Goal: Information Seeking & Learning: Understand process/instructions

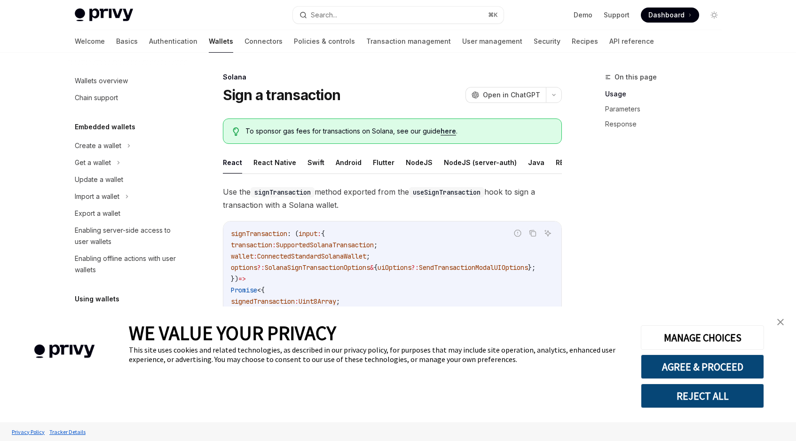
scroll to position [34, 0]
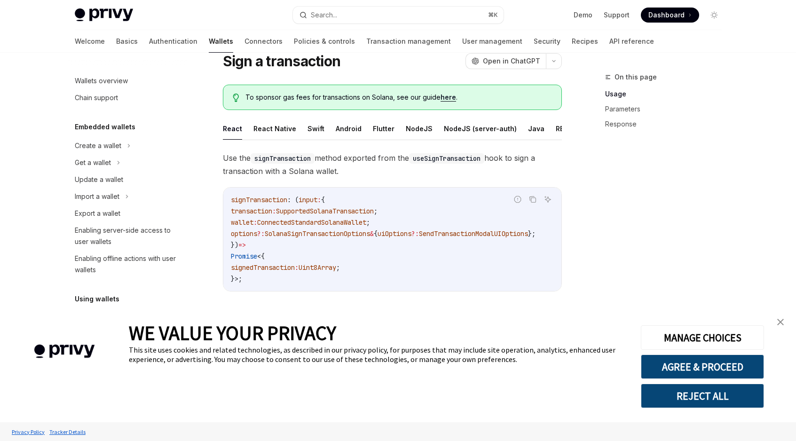
click at [777, 321] on img "close banner" at bounding box center [780, 322] width 7 height 7
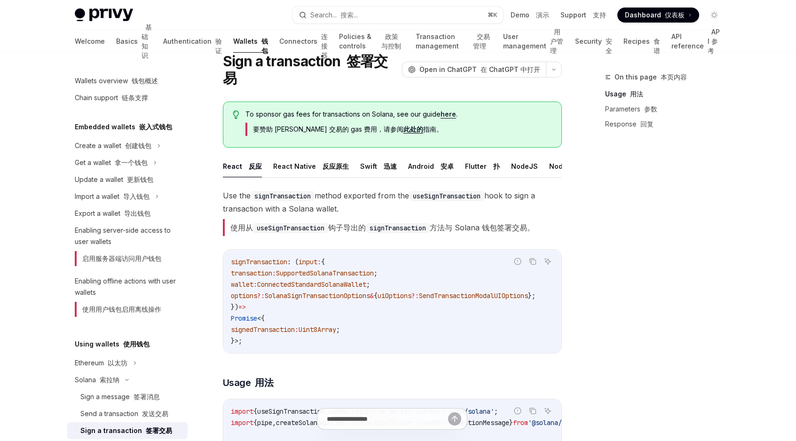
click at [341, 223] on font "使用从 useSignTransaction 钩子导出的 signTransaction 方法与 Solana 钱包签署交易。" at bounding box center [382, 227] width 304 height 9
drag, startPoint x: 341, startPoint y: 213, endPoint x: 466, endPoint y: 213, distance: 125.0
click at [466, 223] on font "使用从 useSignTransaction 钩子导出的 signTransaction 方法与 Solana 钱包签署交易。" at bounding box center [382, 227] width 304 height 9
click at [374, 256] on code "signTransaction : ( input : { transaction : SupportedSolanaTransaction ; wallet…" at bounding box center [394, 301] width 327 height 90
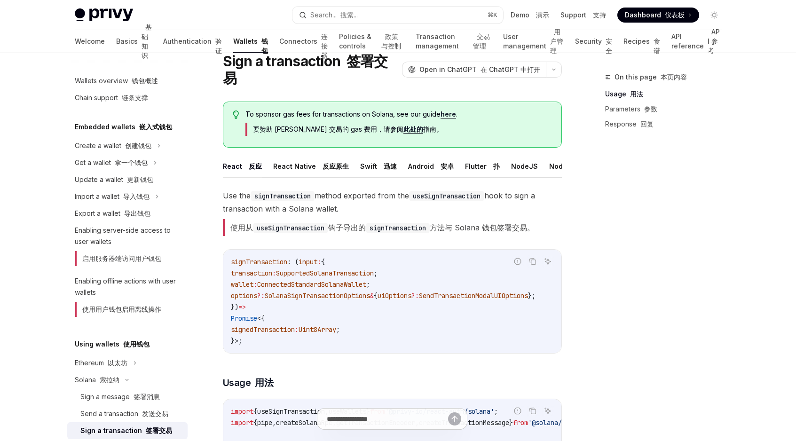
click at [303, 269] on span "SupportedSolanaTransaction" at bounding box center [325, 273] width 98 height 8
drag, startPoint x: 303, startPoint y: 261, endPoint x: 411, endPoint y: 263, distance: 107.6
click at [411, 263] on code "signTransaction : ( input : { transaction : SupportedSolanaTransaction ; wallet…" at bounding box center [394, 301] width 327 height 90
click at [342, 293] on code "signTransaction : ( input : { transaction : SupportedSolanaTransaction ; wallet…" at bounding box center [394, 301] width 327 height 90
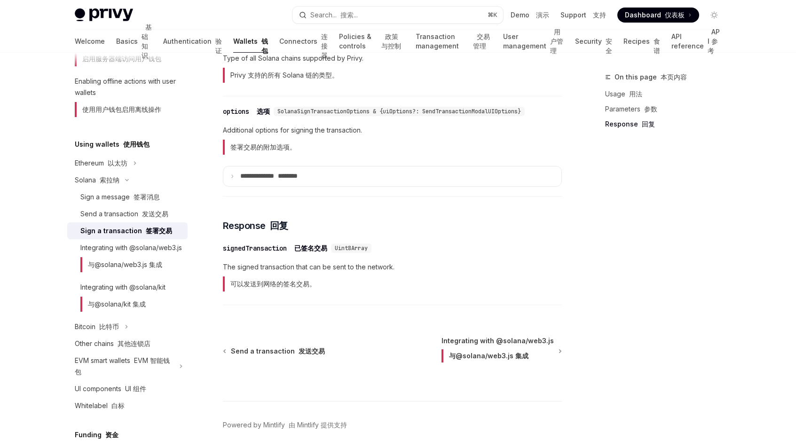
scroll to position [1039, 0]
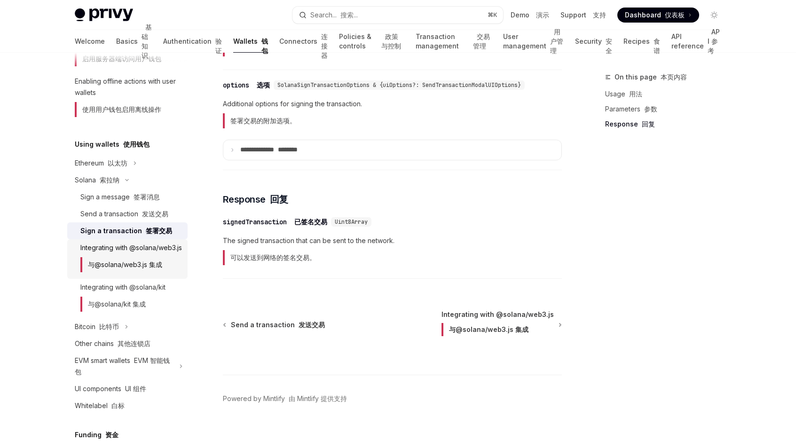
click at [135, 268] on font "与@solana/web3.js 集成" at bounding box center [125, 264] width 74 height 8
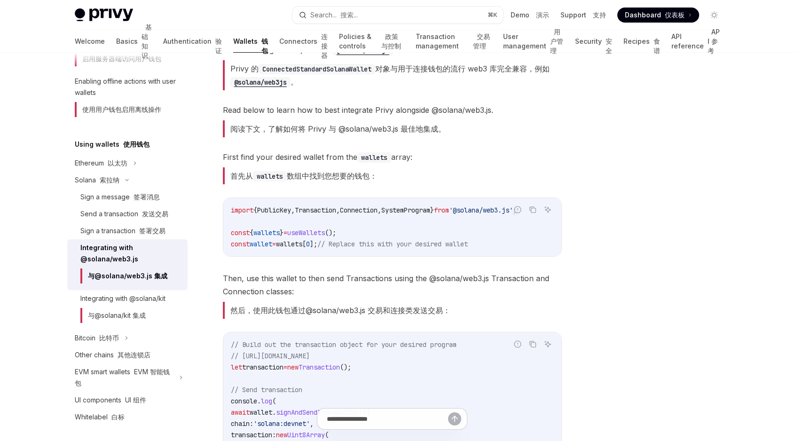
scroll to position [179, 0]
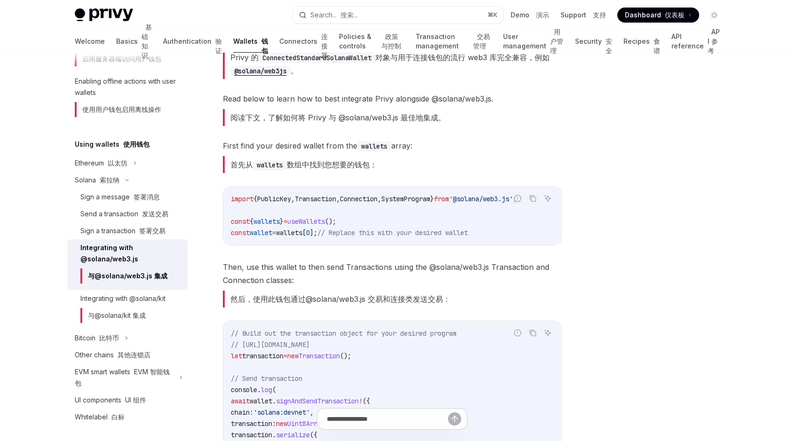
click at [353, 238] on code "import { PublicKey , Transaction , Connection , SystemProgram } from '@solana/w…" at bounding box center [392, 215] width 323 height 45
drag, startPoint x: 353, startPoint y: 238, endPoint x: 471, endPoint y: 238, distance: 118.0
click at [471, 238] on code "import { PublicKey , Transaction , Connection , SystemProgram } from '@solana/w…" at bounding box center [392, 215] width 323 height 45
click at [455, 235] on span "// Replace this with your desired wallet" at bounding box center [392, 232] width 150 height 8
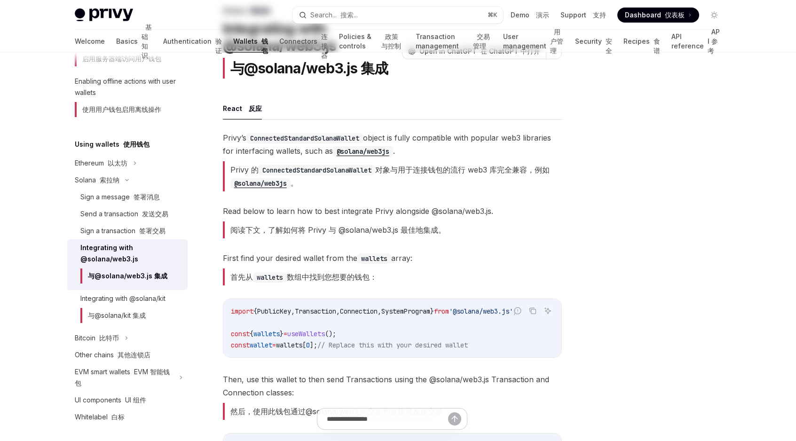
scroll to position [0, 0]
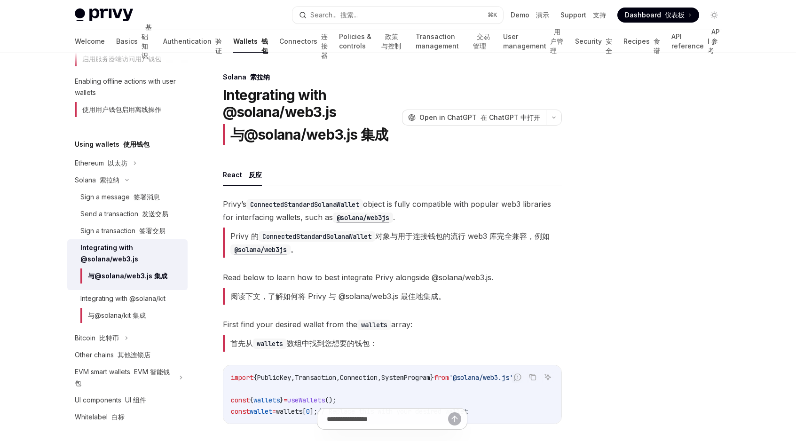
click at [306, 241] on code "ConnectedStandardSolanaWallet" at bounding box center [316, 236] width 117 height 10
click at [395, 232] on font "Privy 的 ConnectedStandardSolanaWallet 对象与用于连接钱包的流行 web3 库完全兼容，例如 @solana/web3js…" at bounding box center [389, 242] width 319 height 23
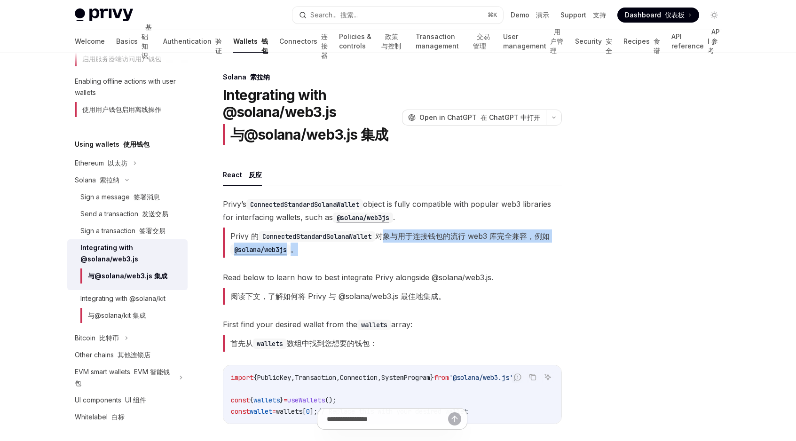
scroll to position [0, 16]
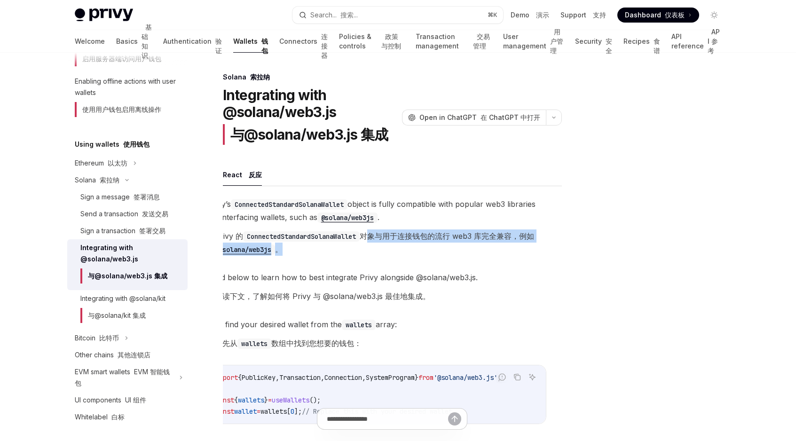
drag, startPoint x: 395, startPoint y: 232, endPoint x: 316, endPoint y: 260, distance: 83.4
click at [316, 260] on span "Privy’s ConnectedStandardSolanaWallet object is fully compatible with popular w…" at bounding box center [376, 229] width 339 height 64
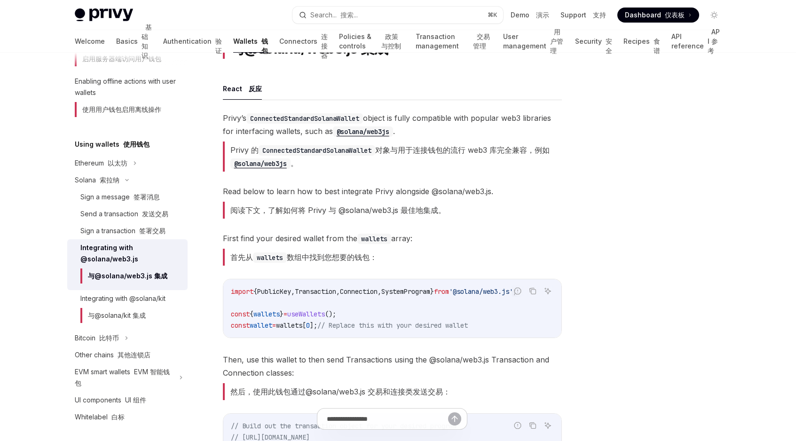
scroll to position [99, 0]
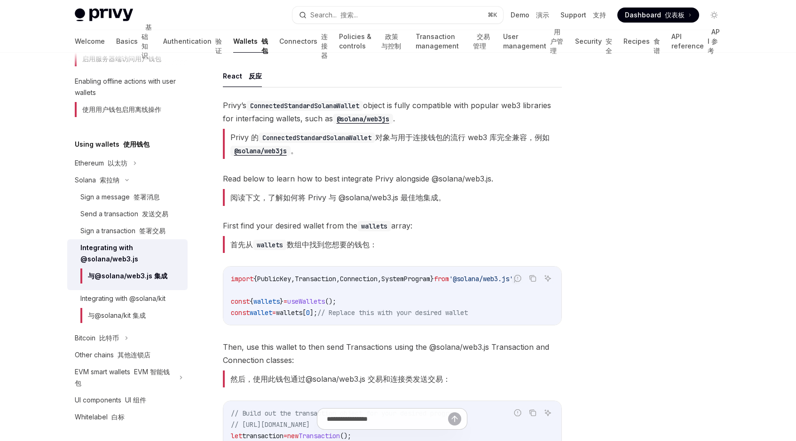
click at [362, 307] on code "import { PublicKey , Transaction , Connection , SystemProgram } from '@solana/w…" at bounding box center [392, 295] width 323 height 45
click at [360, 307] on code "import { PublicKey , Transaction , Connection , SystemProgram } from '@solana/w…" at bounding box center [392, 295] width 323 height 45
drag, startPoint x: 360, startPoint y: 307, endPoint x: 471, endPoint y: 307, distance: 110.4
click at [471, 307] on code "import { PublicKey , Transaction , Connection , SystemProgram } from '@solana/w…" at bounding box center [392, 295] width 323 height 45
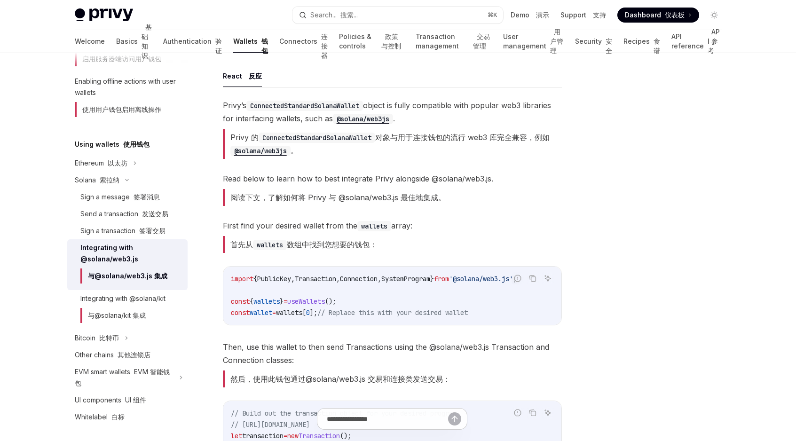
click at [349, 317] on code "import { PublicKey , Transaction , Connection , SystemProgram } from '@solana/w…" at bounding box center [392, 295] width 323 height 45
drag, startPoint x: 349, startPoint y: 317, endPoint x: 491, endPoint y: 317, distance: 141.9
click at [491, 317] on code "import { PublicKey , Transaction , Connection , SystemProgram } from '@solana/w…" at bounding box center [392, 295] width 323 height 45
copy span "Replace this with your desired wallet"
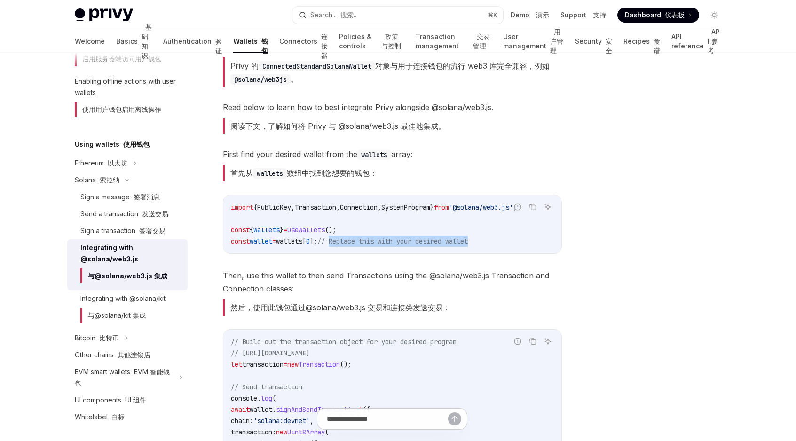
scroll to position [195, 0]
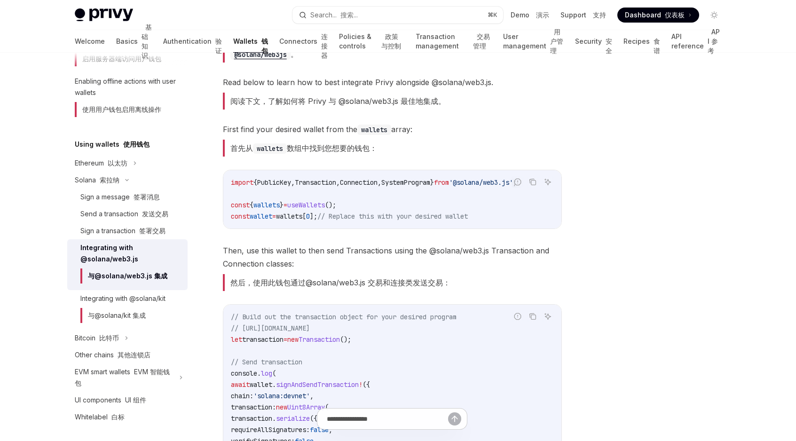
click at [412, 283] on font "然后，使用此钱包通过@solana/web3.js 交易和连接类发送交易：" at bounding box center [340, 282] width 220 height 9
click at [350, 216] on span "// Replace this with your desired wallet" at bounding box center [392, 216] width 150 height 8
drag, startPoint x: 350, startPoint y: 216, endPoint x: 509, endPoint y: 216, distance: 158.9
click at [509, 216] on code "import { PublicKey , Transaction , Connection , SystemProgram } from '@solana/w…" at bounding box center [392, 199] width 323 height 45
copy code "Replace this with your desired wallet"
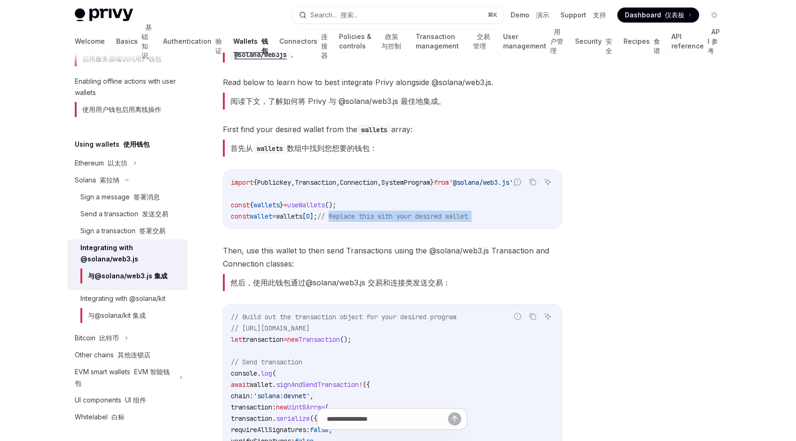
click at [323, 247] on span "Then, use this wallet to then send Transactions using the @solana/web3.js Trans…" at bounding box center [392, 269] width 339 height 51
click at [229, 267] on span "Then, use this wallet to then send Transactions using the @solana/web3.js Trans…" at bounding box center [392, 269] width 339 height 51
drag, startPoint x: 229, startPoint y: 267, endPoint x: 339, endPoint y: 267, distance: 110.0
click at [339, 267] on span "Then, use this wallet to then send Transactions using the @solana/web3.js Trans…" at bounding box center [392, 269] width 339 height 51
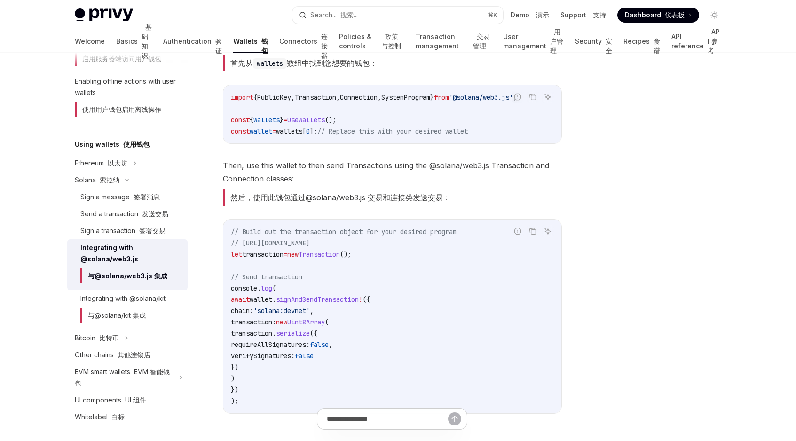
scroll to position [282, 0]
click at [310, 309] on span "'solana:devnet'" at bounding box center [281, 309] width 56 height 8
click at [318, 302] on span "signAndSendTransaction" at bounding box center [317, 298] width 83 height 8
click at [318, 298] on span "signAndSendTransaction" at bounding box center [317, 298] width 83 height 8
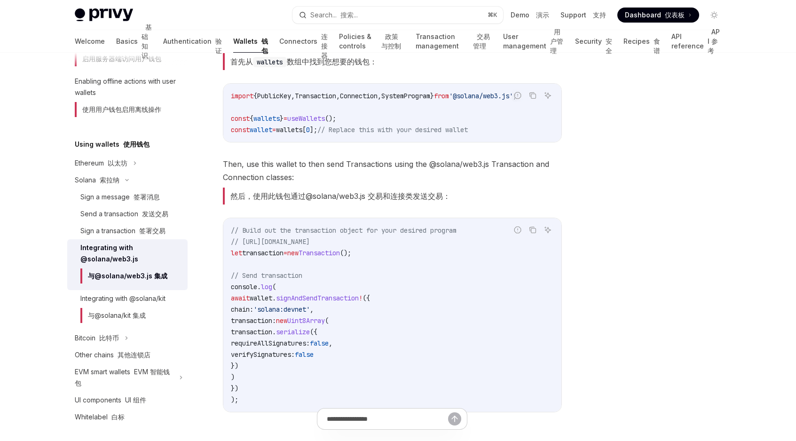
click at [266, 302] on span "wallet" at bounding box center [261, 298] width 23 height 8
click at [323, 302] on span "signAndSendTransaction" at bounding box center [317, 298] width 83 height 8
click at [310, 244] on span "// [URL][DOMAIN_NAME]" at bounding box center [270, 241] width 79 height 8
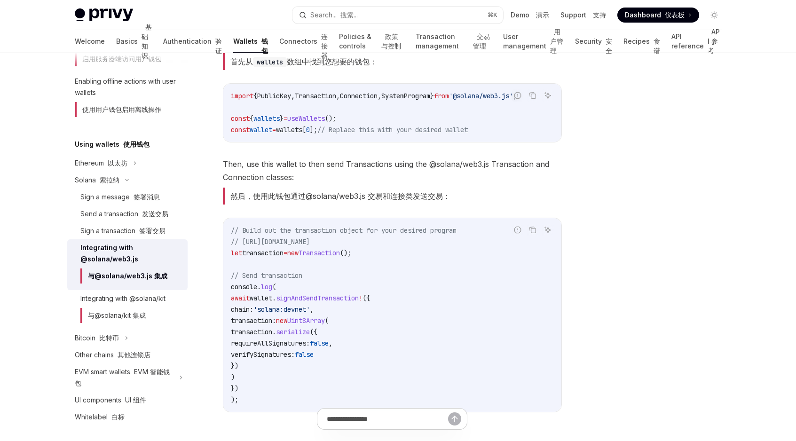
click at [310, 244] on span "// [URL][DOMAIN_NAME]" at bounding box center [270, 241] width 79 height 8
click at [327, 235] on span "// Build out the transaction object for your desired program" at bounding box center [344, 230] width 226 height 8
click at [246, 201] on font "然后，使用此钱包通过@solana/web3.js 交易和连接类发送交易：" at bounding box center [340, 195] width 220 height 9
drag, startPoint x: 246, startPoint y: 201, endPoint x: 443, endPoint y: 201, distance: 196.9
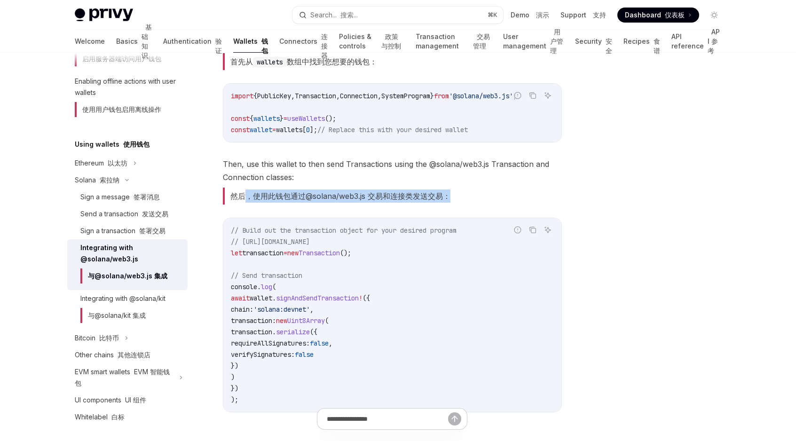
click at [443, 201] on font "然后，使用此钱包通过@solana/web3.js 交易和连接类发送交易：" at bounding box center [340, 195] width 220 height 9
drag, startPoint x: 443, startPoint y: 201, endPoint x: 275, endPoint y: 201, distance: 168.3
click at [275, 201] on font "然后，使用此钱包通过@solana/web3.js 交易和连接类发送交易：" at bounding box center [340, 195] width 220 height 9
click at [279, 230] on span "// Build out the transaction object for your desired program" at bounding box center [344, 230] width 226 height 8
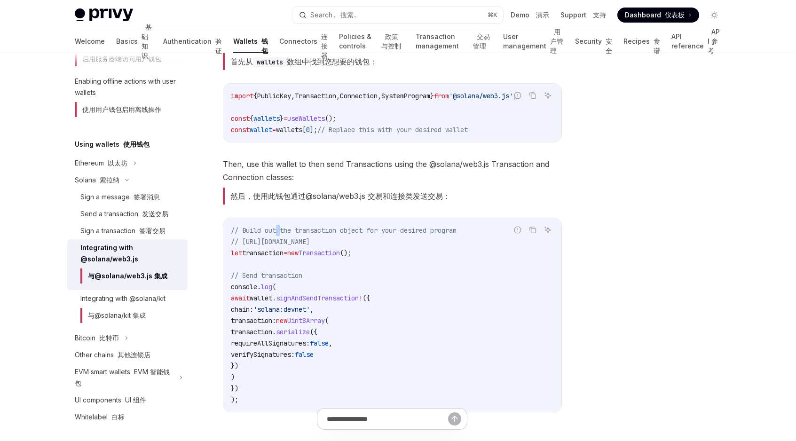
click at [279, 230] on span "// Build out the transaction object for your desired program" at bounding box center [344, 230] width 226 height 8
drag, startPoint x: 279, startPoint y: 230, endPoint x: 287, endPoint y: 243, distance: 14.8
click at [287, 243] on code "// Build out the transaction object for your desired program // [URL][DOMAIN_NA…" at bounding box center [392, 315] width 323 height 180
copy code "// Build out the transaction object for your desired program // [URL][DOMAIN_NA…"
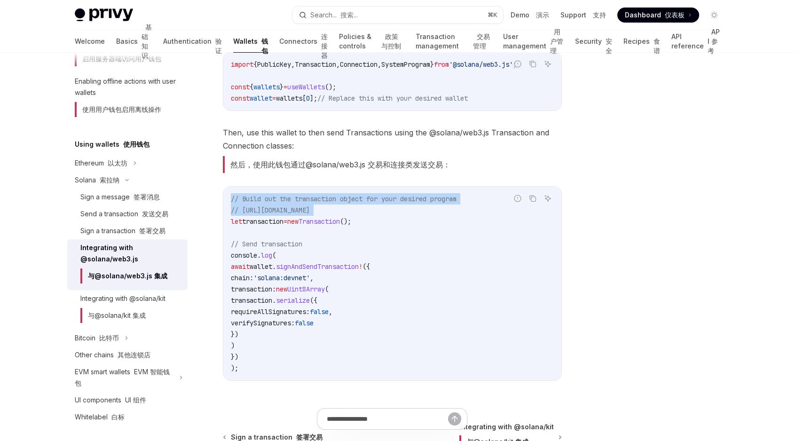
scroll to position [333, 0]
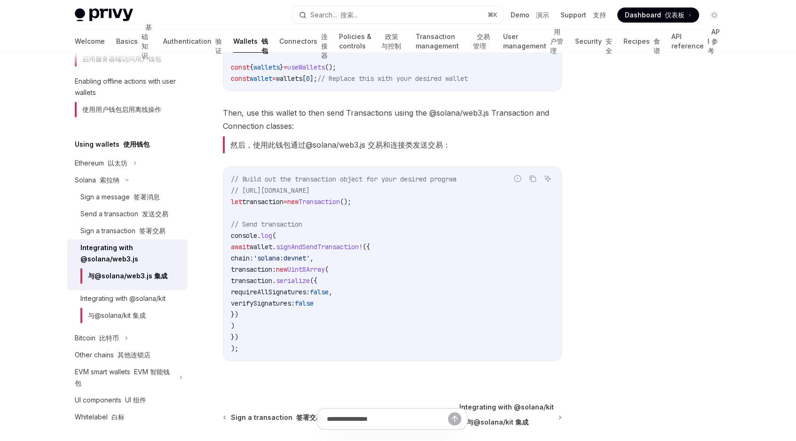
click at [286, 258] on span "'solana:devnet'" at bounding box center [281, 258] width 56 height 8
drag, startPoint x: 286, startPoint y: 258, endPoint x: 313, endPoint y: 258, distance: 26.8
click at [310, 258] on span "'solana:devnet'" at bounding box center [281, 258] width 56 height 8
drag, startPoint x: 313, startPoint y: 258, endPoint x: 298, endPoint y: 258, distance: 15.5
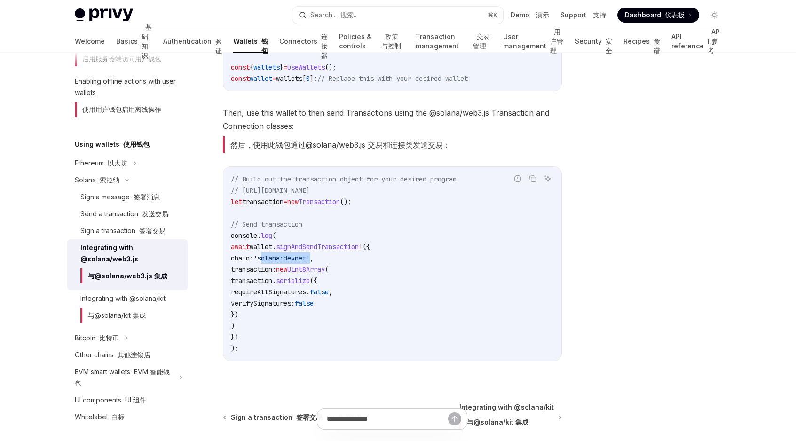
click at [298, 258] on span "'solana:devnet'" at bounding box center [281, 258] width 56 height 8
click at [411, 272] on code "// Build out the transaction object for your desired program // [URL][DOMAIN_NA…" at bounding box center [392, 263] width 323 height 180
click at [290, 262] on span "'solana:devnet'" at bounding box center [281, 258] width 56 height 8
drag, startPoint x: 290, startPoint y: 263, endPoint x: 327, endPoint y: 263, distance: 37.1
click at [310, 262] on span "'solana:devnet'" at bounding box center [281, 258] width 56 height 8
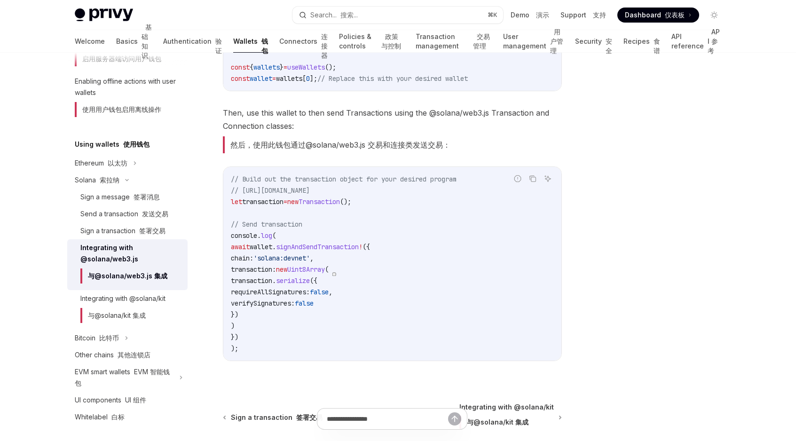
click at [310, 296] on span "requireAllSignatures:" at bounding box center [270, 292] width 79 height 8
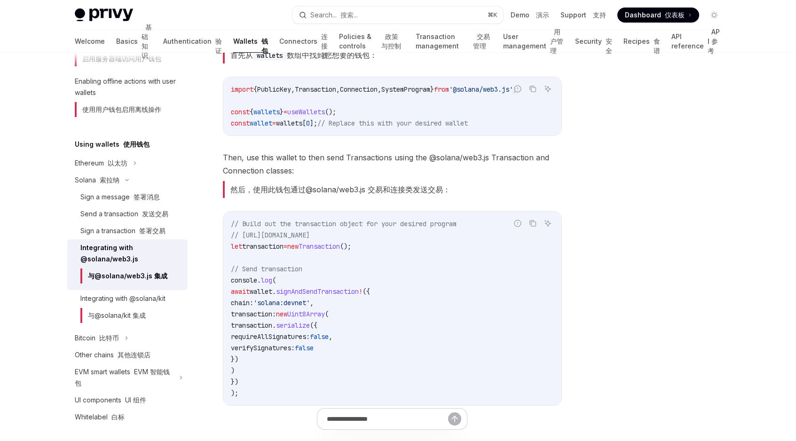
scroll to position [277, 0]
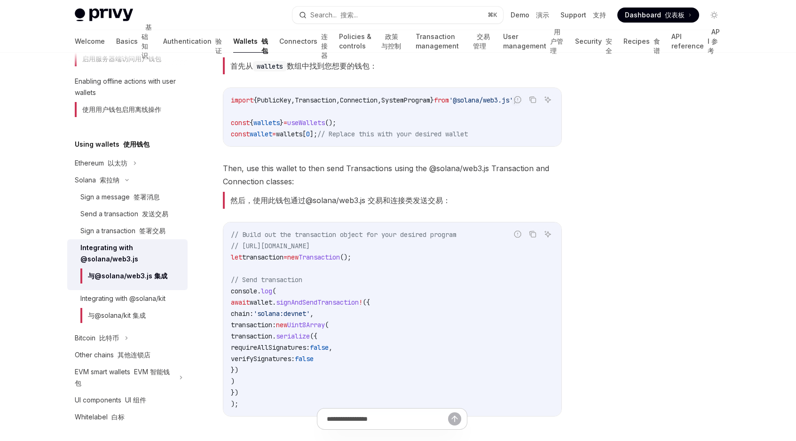
click at [310, 250] on span "// [URL][DOMAIN_NAME]" at bounding box center [270, 246] width 79 height 8
drag, startPoint x: 440, startPoint y: 252, endPoint x: 380, endPoint y: 252, distance: 59.7
click at [310, 250] on span "// [URL][DOMAIN_NAME]" at bounding box center [270, 246] width 79 height 8
drag, startPoint x: 380, startPoint y: 252, endPoint x: 489, endPoint y: 252, distance: 108.6
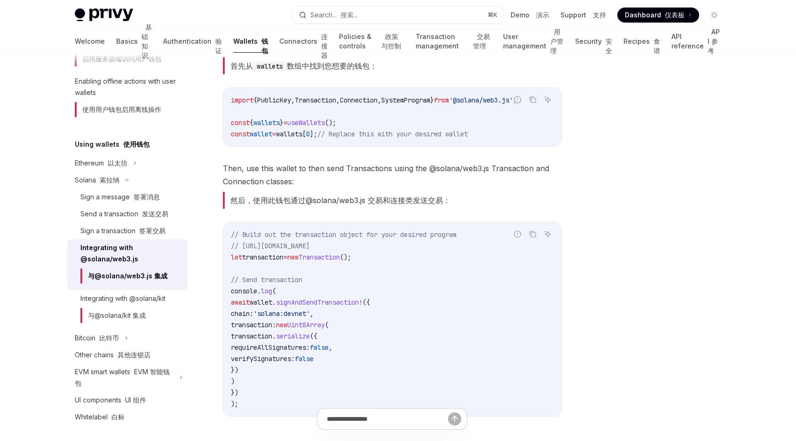
click at [489, 252] on div "Report incorrect code 报告错误代码 Copy 复制 Ask AI 询问人工智能 // Build out the transaction…" at bounding box center [392, 319] width 339 height 195
click at [489, 252] on div "Report incorrect code 报告错误代码" at bounding box center [517, 248] width 103 height 9
click at [310, 250] on span "// [URL][DOMAIN_NAME]" at bounding box center [270, 246] width 79 height 8
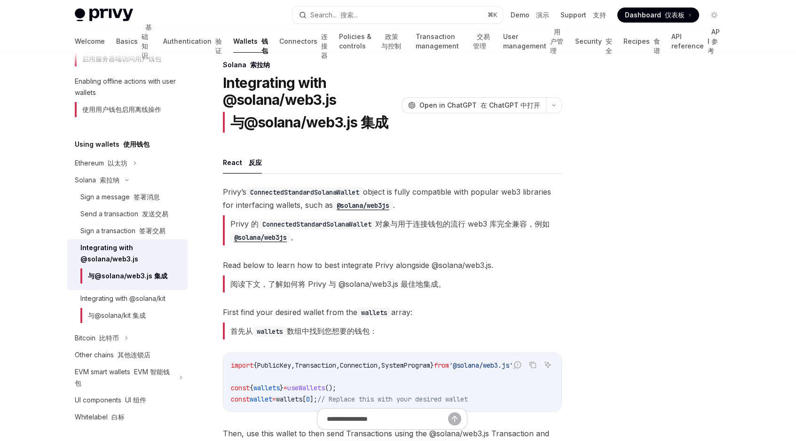
scroll to position [0, 0]
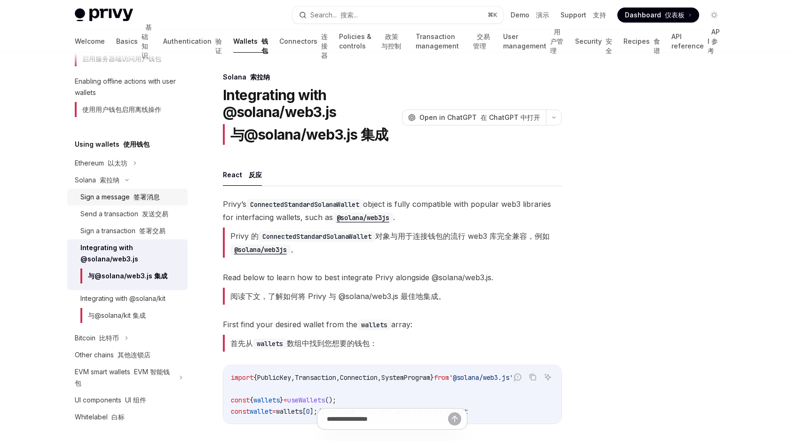
click at [135, 198] on font "签署消息" at bounding box center [146, 197] width 26 height 8
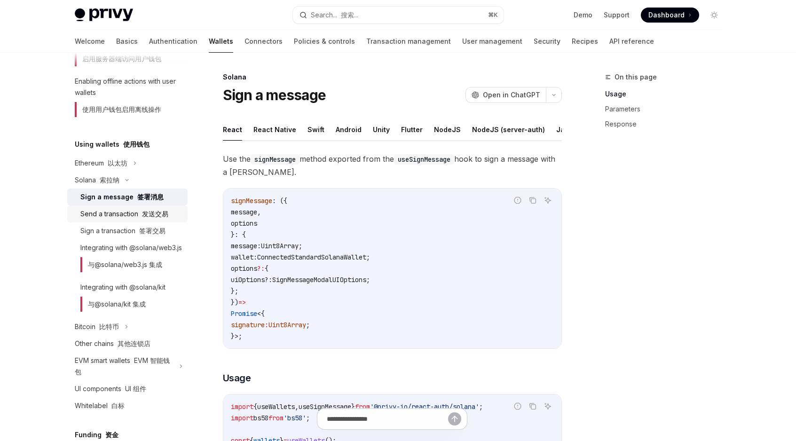
click at [162, 217] on font "发送交易" at bounding box center [155, 214] width 26 height 8
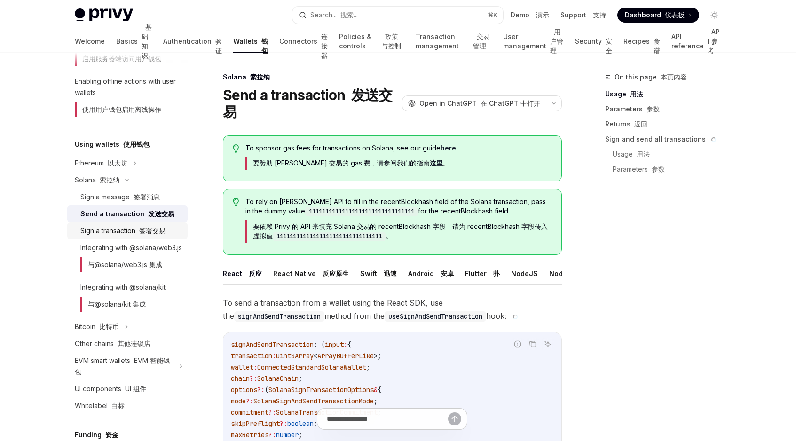
click at [152, 234] on font "签署交易" at bounding box center [152, 231] width 26 height 8
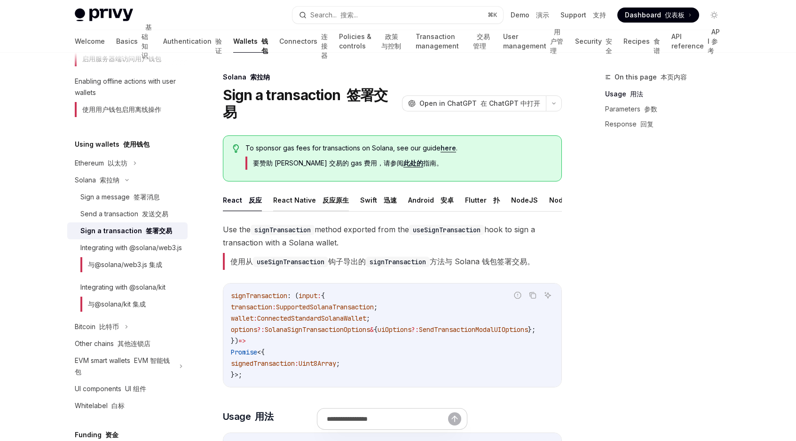
click at [278, 189] on button "React Native 反应原生" at bounding box center [311, 200] width 76 height 22
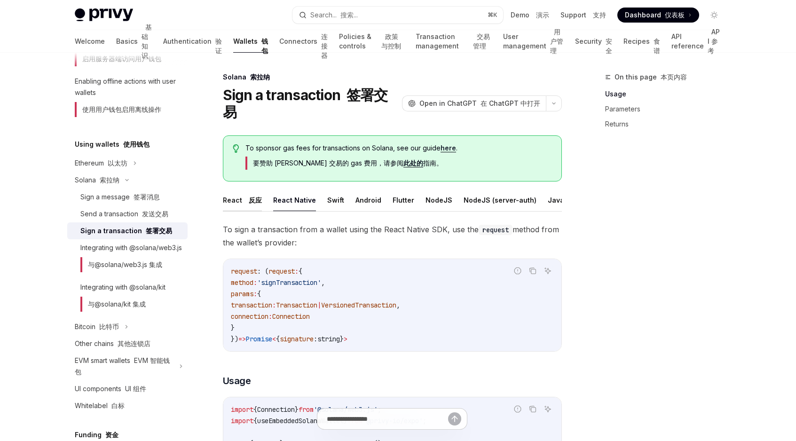
click at [231, 189] on button "React 反应" at bounding box center [242, 200] width 39 height 22
type textarea "*"
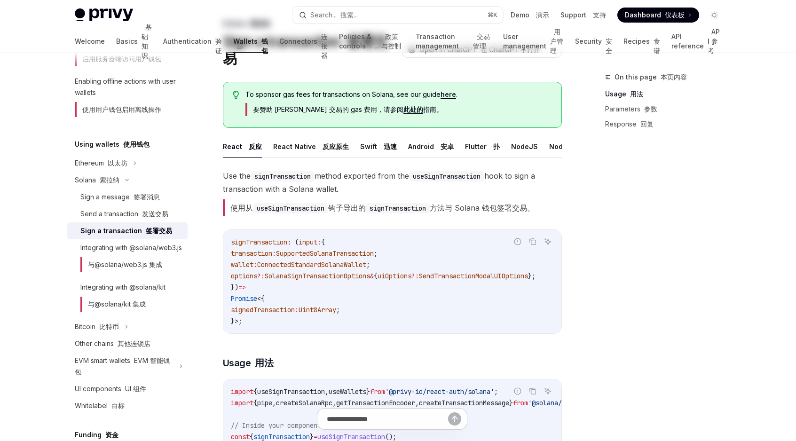
scroll to position [54, 0]
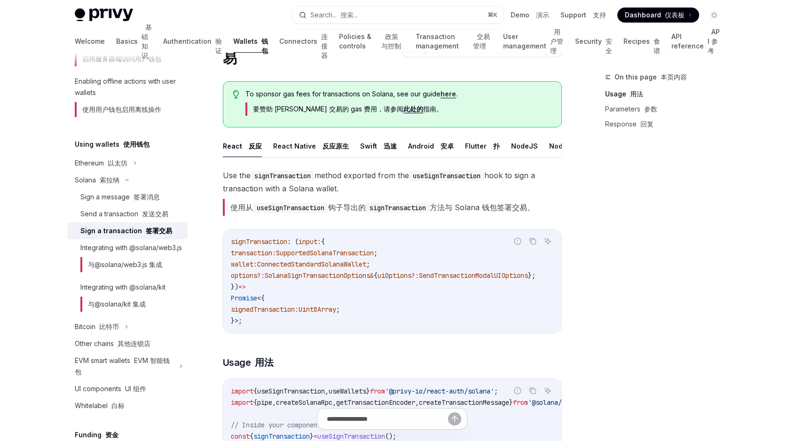
click at [303, 249] on span "SupportedSolanaTransaction" at bounding box center [325, 253] width 98 height 8
click at [333, 249] on span "SupportedSolanaTransaction" at bounding box center [325, 253] width 98 height 8
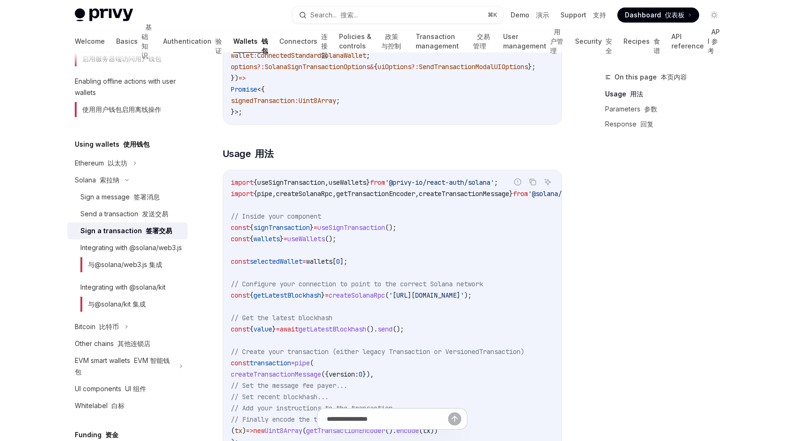
scroll to position [289, 0]
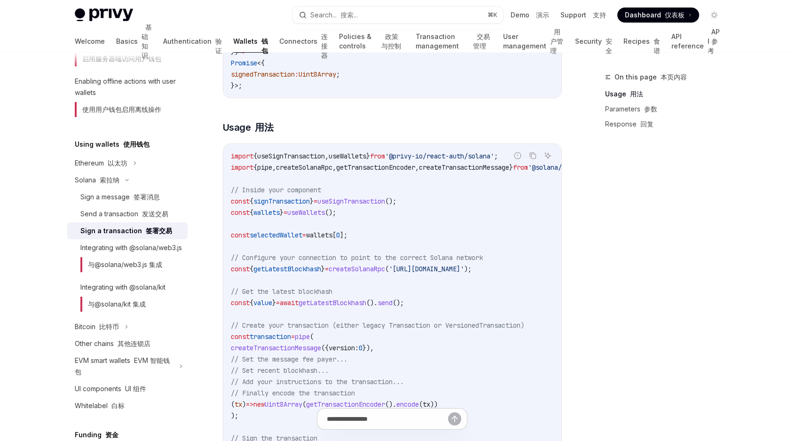
click at [342, 298] on span "getLatestBlockhash" at bounding box center [332, 302] width 68 height 8
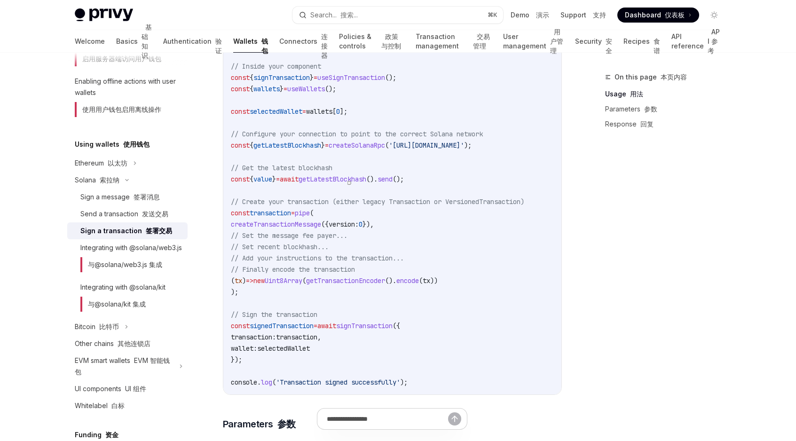
scroll to position [413, 0]
click at [382, 276] on span "getTransactionEncoder" at bounding box center [345, 280] width 79 height 8
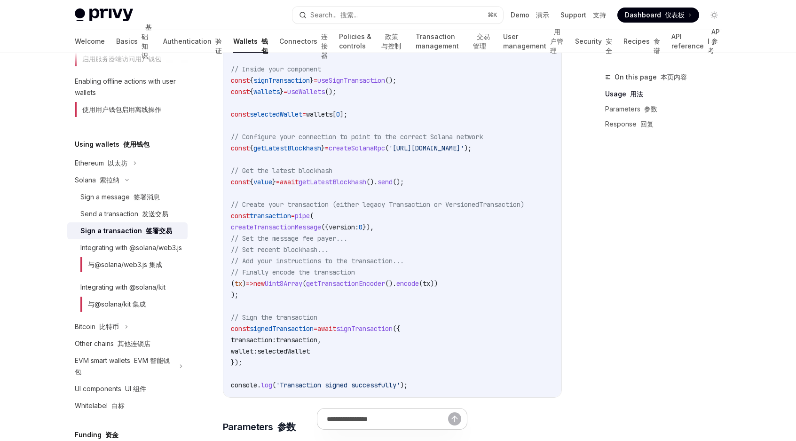
click at [386, 324] on span "signTransaction" at bounding box center [364, 328] width 56 height 8
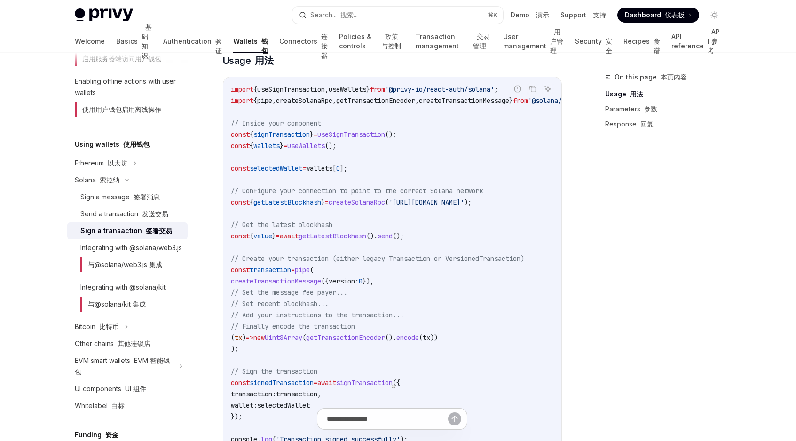
scroll to position [354, 0]
click at [287, 123] on code "import { useSignTransaction , useWallets } from '@privy-io/react-auth/solana' ;…" at bounding box center [417, 266] width 372 height 361
click at [287, 132] on span "signTransaction" at bounding box center [281, 136] width 56 height 8
copy span "signTransaction"
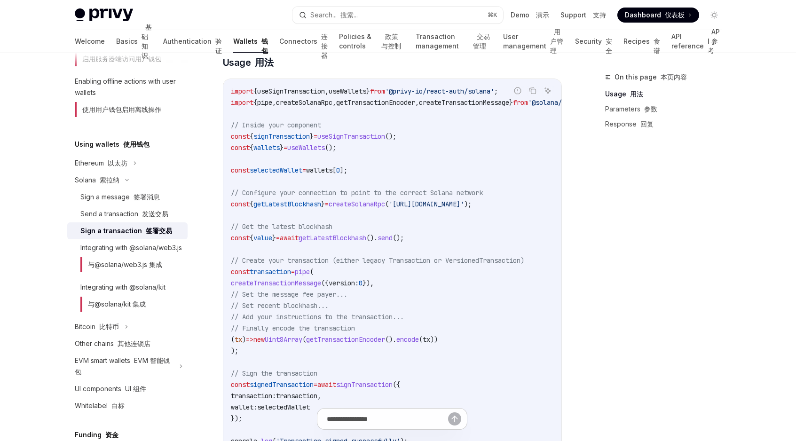
click at [379, 134] on span "useSignTransaction" at bounding box center [351, 136] width 68 height 8
click at [420, 154] on code "import { useSignTransaction , useWallets } from '@privy-io/react-auth/solana' ;…" at bounding box center [417, 266] width 372 height 361
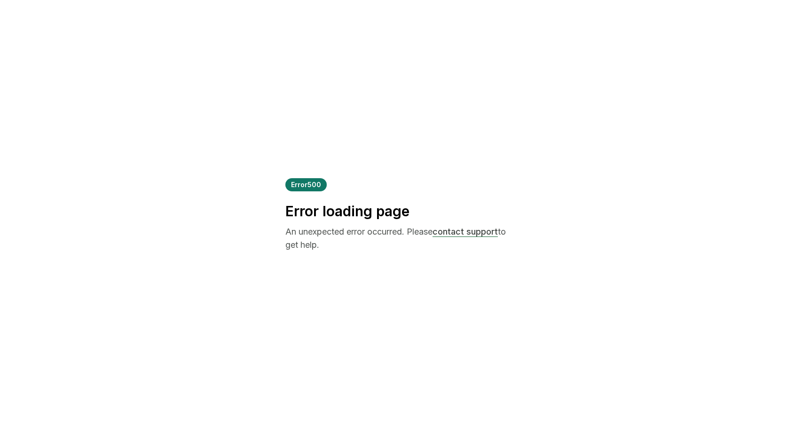
scroll to position [0, 0]
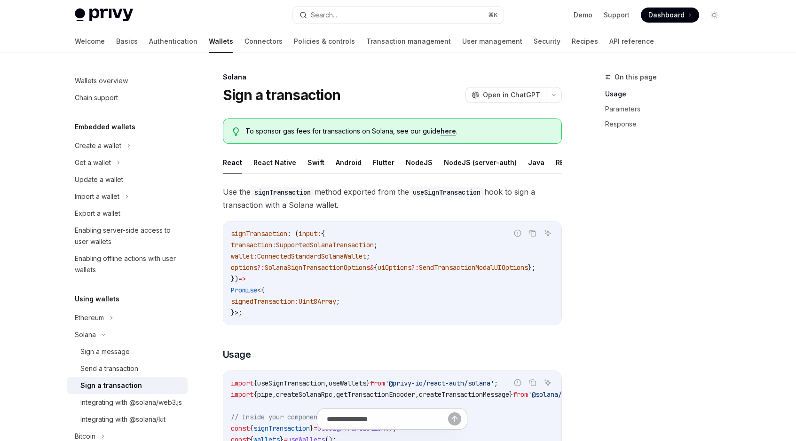
scroll to position [89, 0]
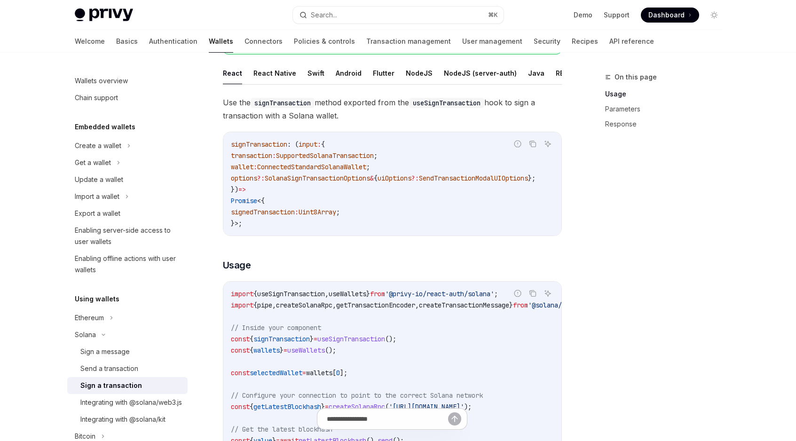
type textarea "*"
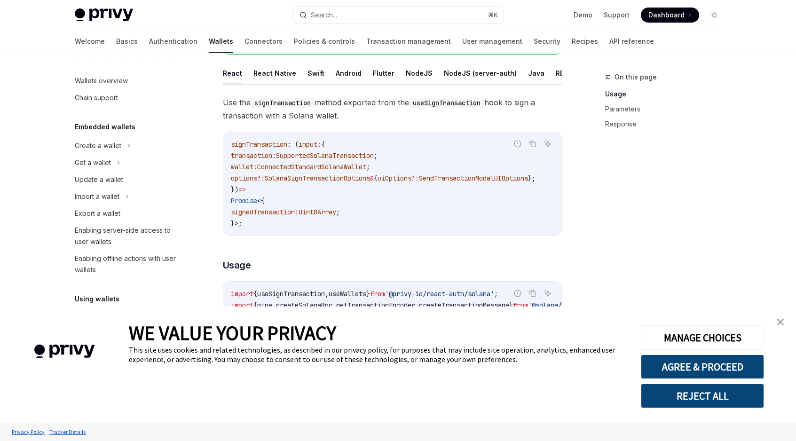
scroll to position [0, 0]
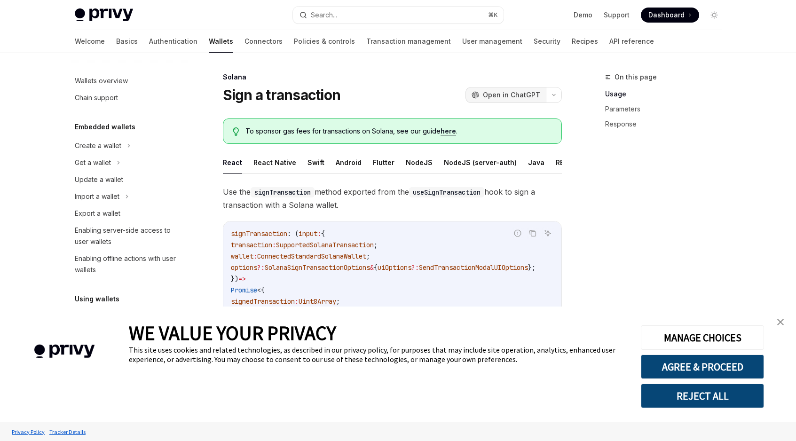
click at [517, 101] on button "OpenAI Open in ChatGPT" at bounding box center [505, 95] width 80 height 16
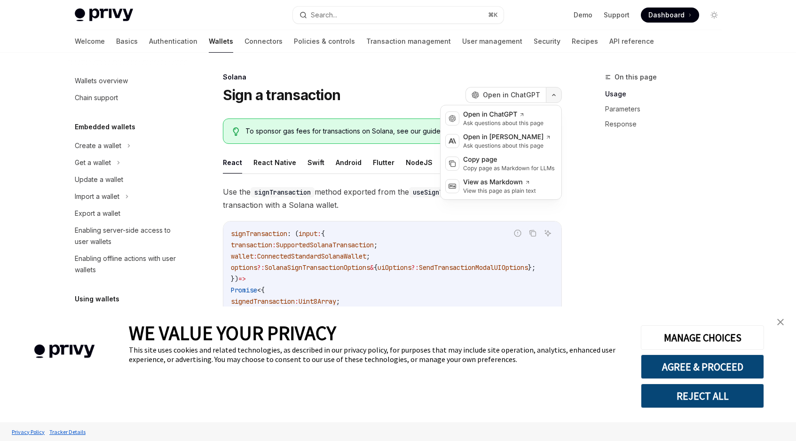
click at [559, 97] on button "button" at bounding box center [554, 95] width 16 height 16
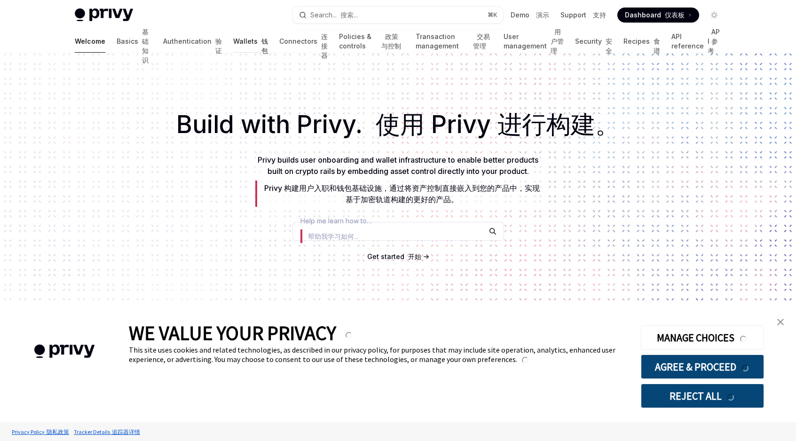
click at [233, 37] on link "Wallets 钱包" at bounding box center [250, 41] width 35 height 23
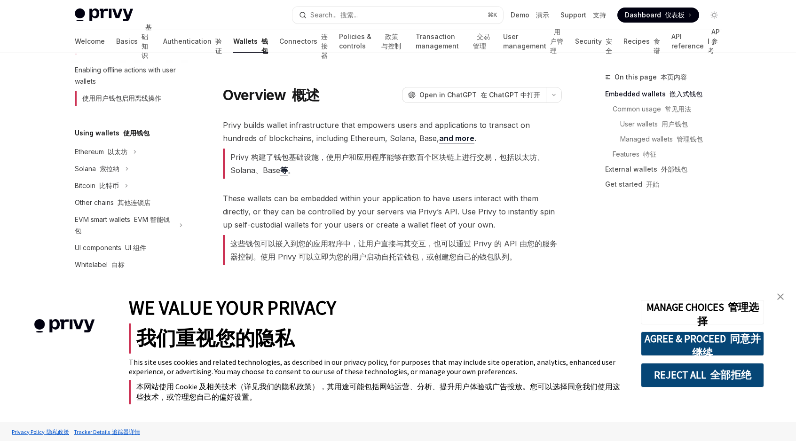
scroll to position [219, 0]
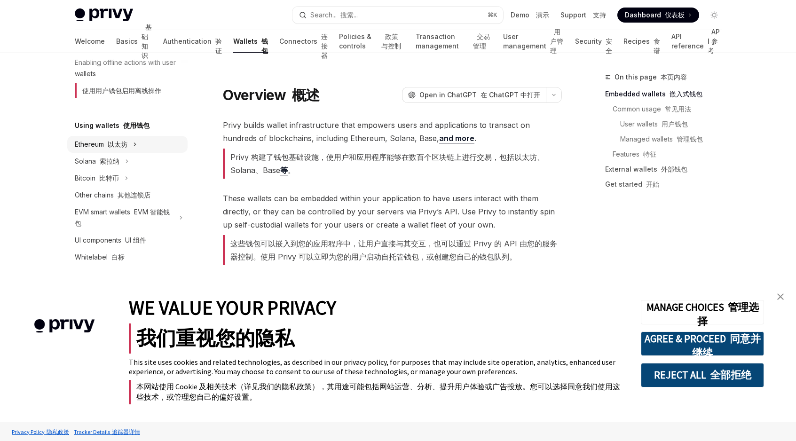
click at [121, 147] on font "以太坊" at bounding box center [118, 144] width 20 height 8
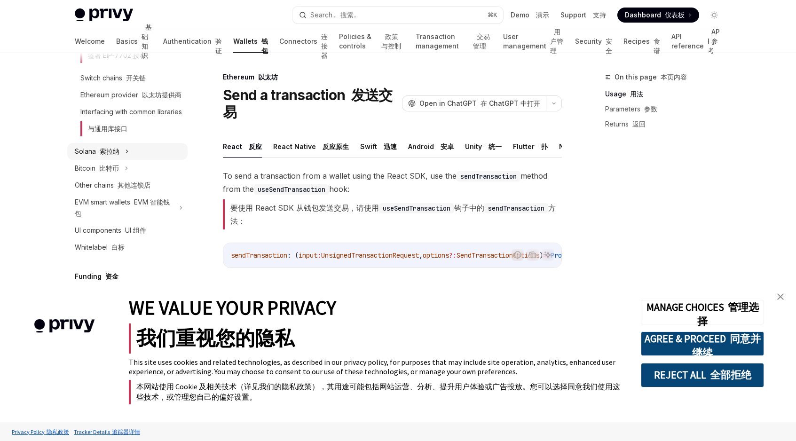
click at [131, 160] on div "Solana [PERSON_NAME]纳" at bounding box center [127, 151] width 120 height 17
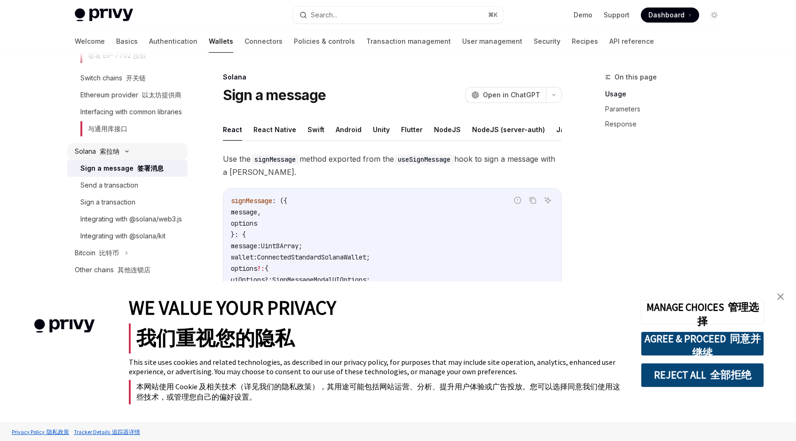
scroll to position [471, 0]
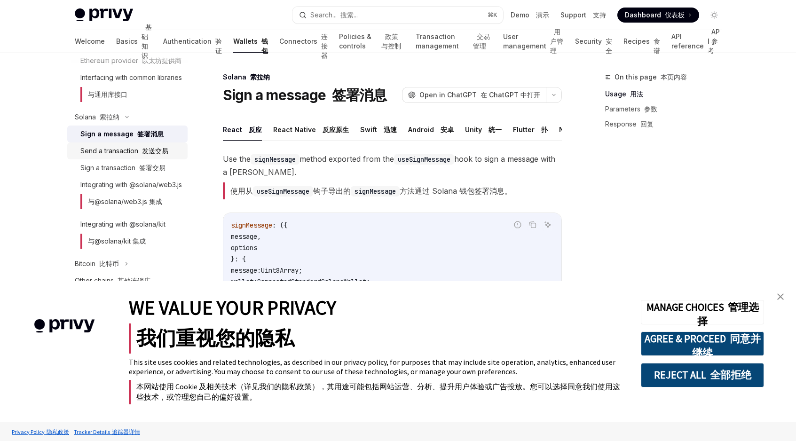
click at [137, 157] on div "Send a transaction 发送交易" at bounding box center [124, 150] width 88 height 11
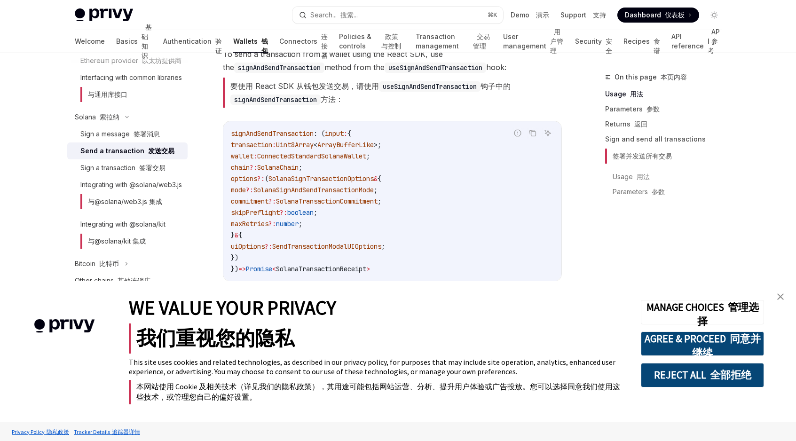
scroll to position [240, 0]
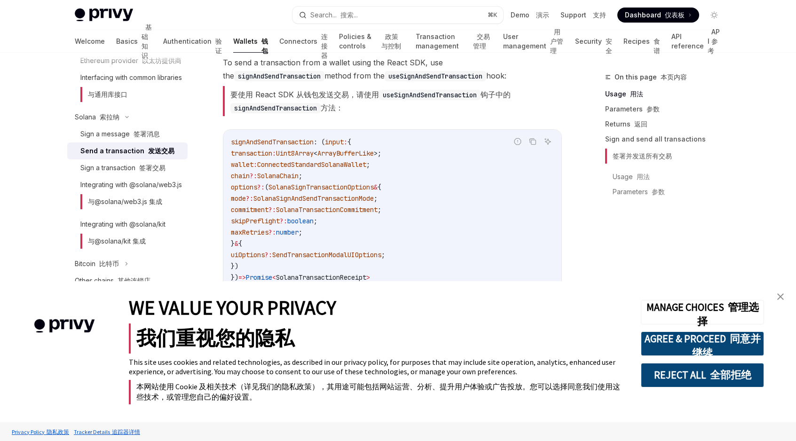
click at [292, 153] on code "signAndSendTransaction : ( input : { transaction : Uint8Array < ArrayBufferLike…" at bounding box center [392, 209] width 323 height 147
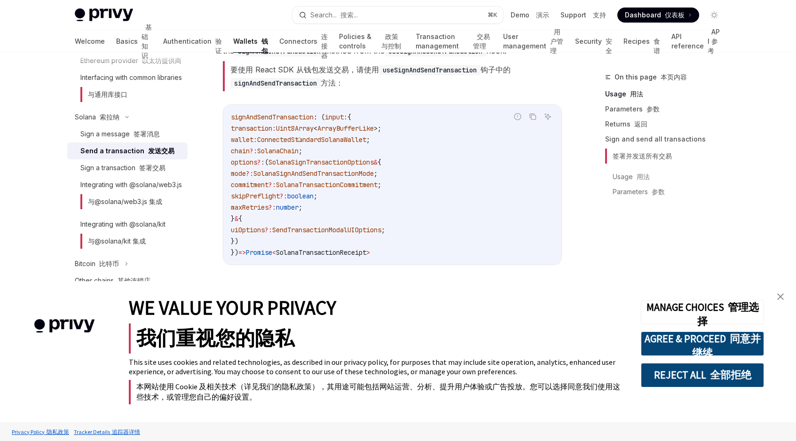
click at [298, 209] on span "number" at bounding box center [287, 207] width 23 height 8
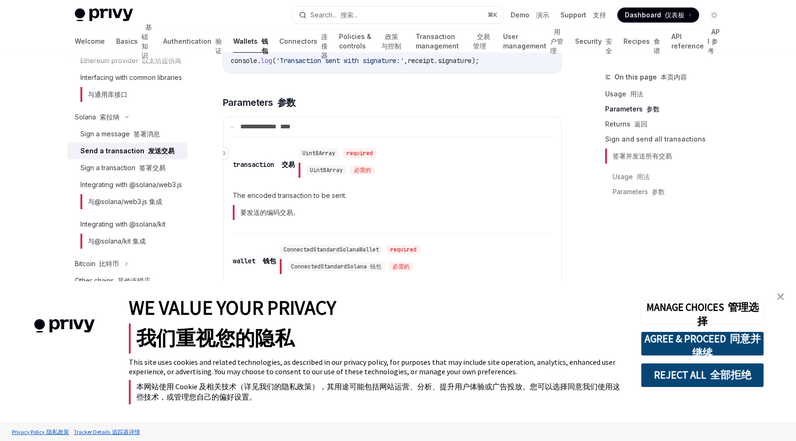
scroll to position [1098, 0]
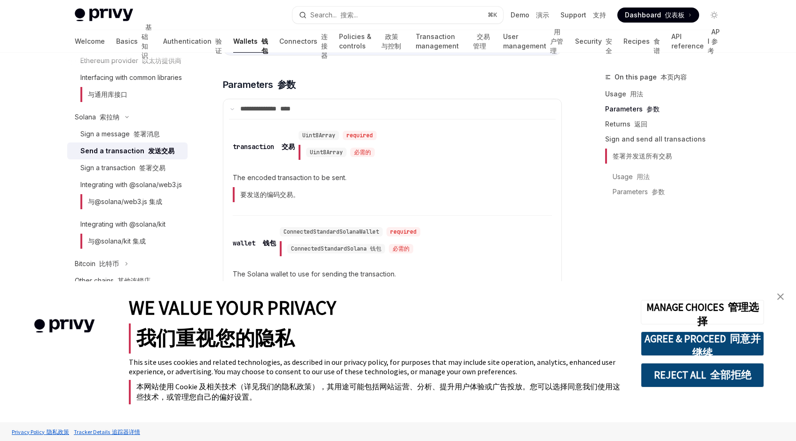
click at [318, 216] on div "​ transaction 交易 Uint8Array required Uint8Array 必需的 The encoded transaction to …" at bounding box center [392, 170] width 319 height 92
drag, startPoint x: 318, startPoint y: 208, endPoint x: 277, endPoint y: 200, distance: 41.6
click at [277, 200] on span "The encoded transaction to be sent. 要发送的编码交易。" at bounding box center [392, 189] width 319 height 34
click at [305, 204] on span "The encoded transaction to be sent. 要发送的编码交易。" at bounding box center [392, 189] width 319 height 34
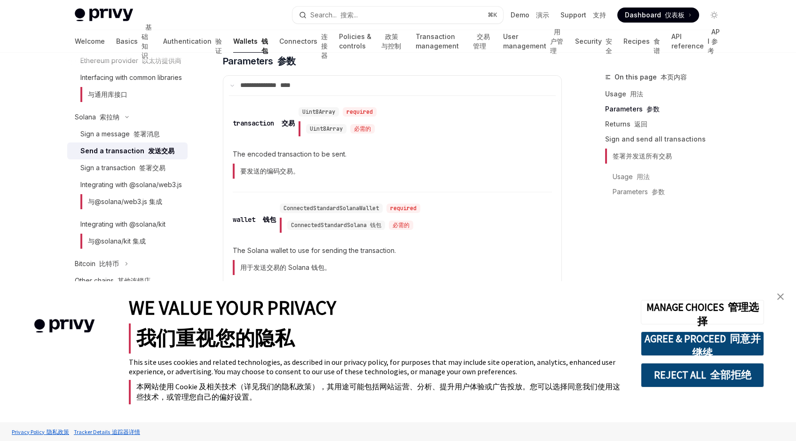
scroll to position [1123, 0]
click at [306, 227] on span "ConnectedStandardSolana 钱包" at bounding box center [336, 224] width 90 height 8
drag, startPoint x: 306, startPoint y: 235, endPoint x: 372, endPoint y: 235, distance: 65.8
click at [372, 227] on span "ConnectedStandardSolana 钱包" at bounding box center [336, 224] width 90 height 8
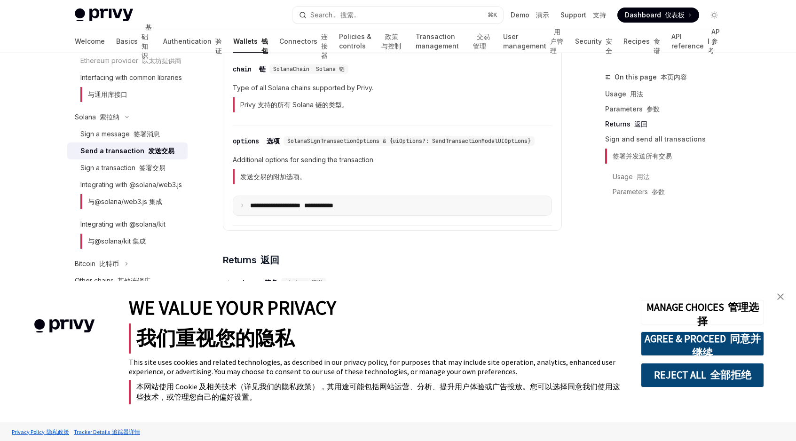
scroll to position [1368, 0]
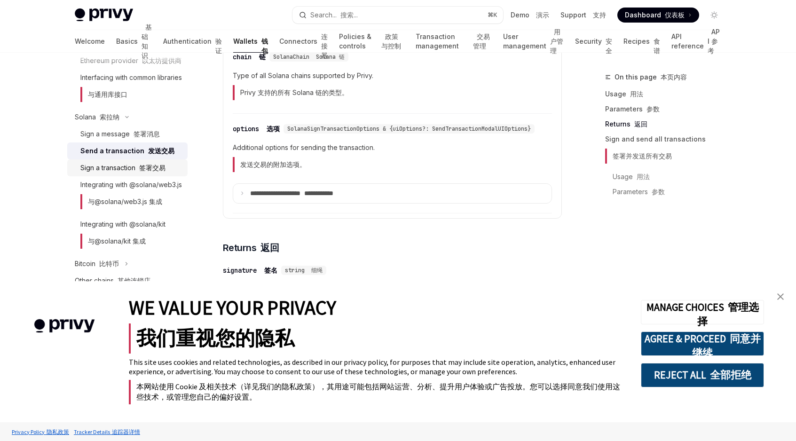
click at [145, 173] on div "Sign a transaction 签署交易" at bounding box center [122, 167] width 85 height 11
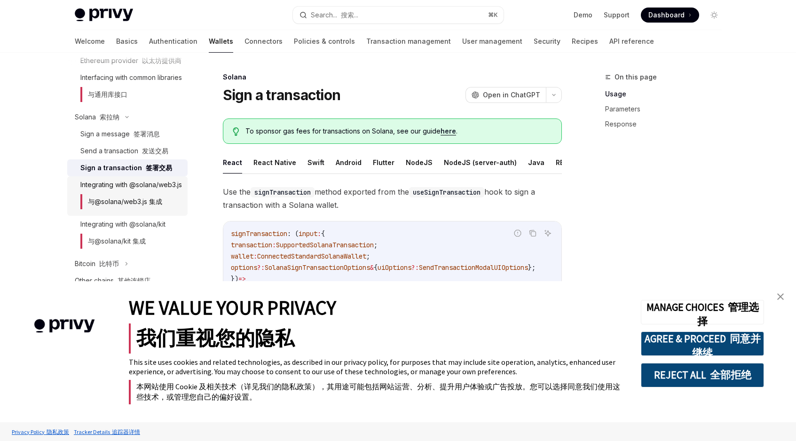
click at [138, 205] on div "Integrating with @solana/web3.js 与@solana/web3.js 集成" at bounding box center [131, 196] width 102 height 34
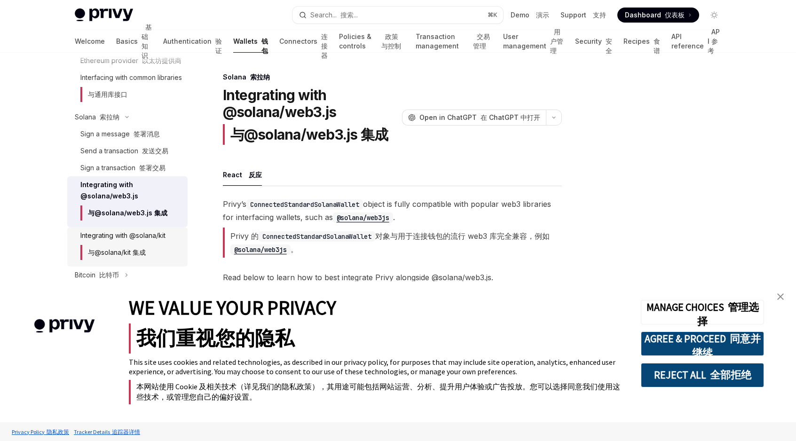
click at [156, 252] on div "Integrating with @solana/kit 与@solana/kit 集成" at bounding box center [122, 247] width 85 height 34
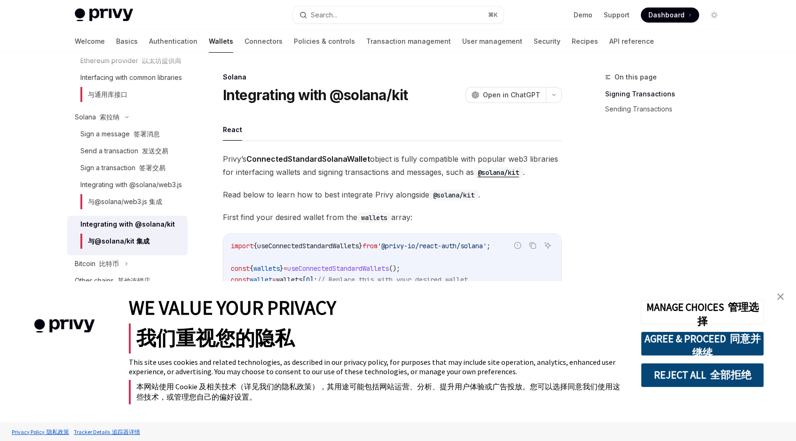
scroll to position [503, 0]
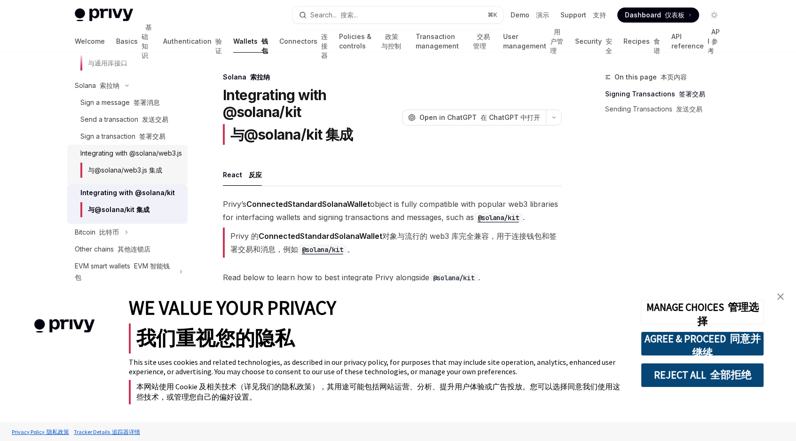
click at [152, 176] on div "Integrating with @solana/web3.js 与@solana/web3.js 集成" at bounding box center [131, 165] width 102 height 34
type textarea "*"
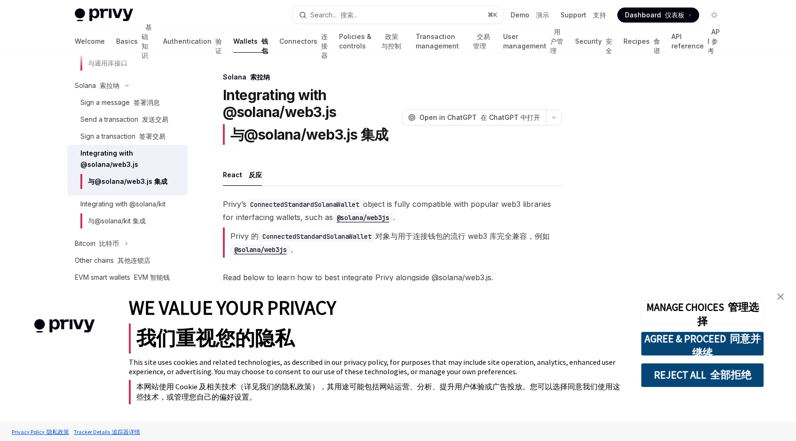
click at [401, 233] on font "Privy 的 ConnectedStandardSolanaWallet 对象与用于连接钱包的流行 web3 库完全兼容，例如 @solana/web3js…" at bounding box center [389, 242] width 319 height 23
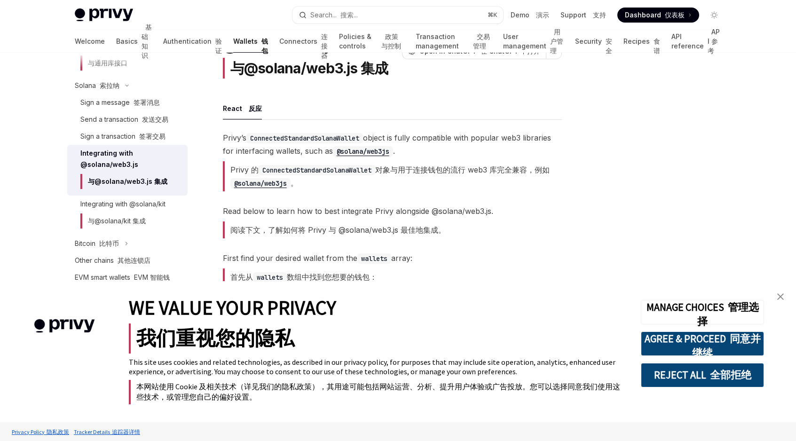
scroll to position [69, 0]
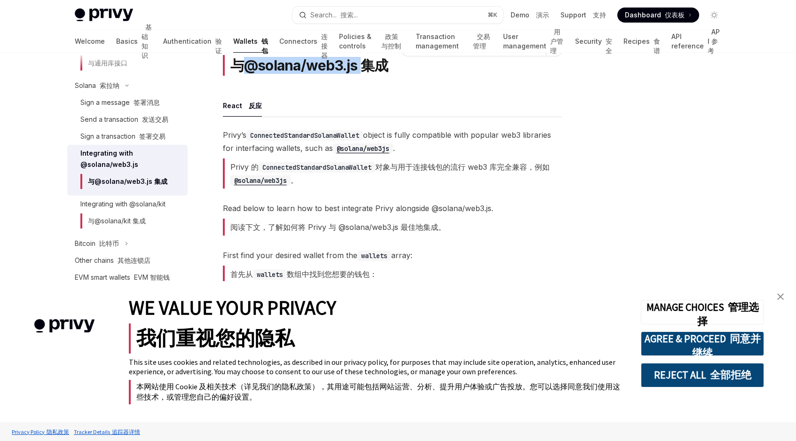
drag, startPoint x: 261, startPoint y: 65, endPoint x: 360, endPoint y: 63, distance: 99.2
click at [360, 64] on font "与@solana/web3.js 集成" at bounding box center [309, 65] width 158 height 17
copy font "@solana/web3.js"
